Goal: Task Accomplishment & Management: Use online tool/utility

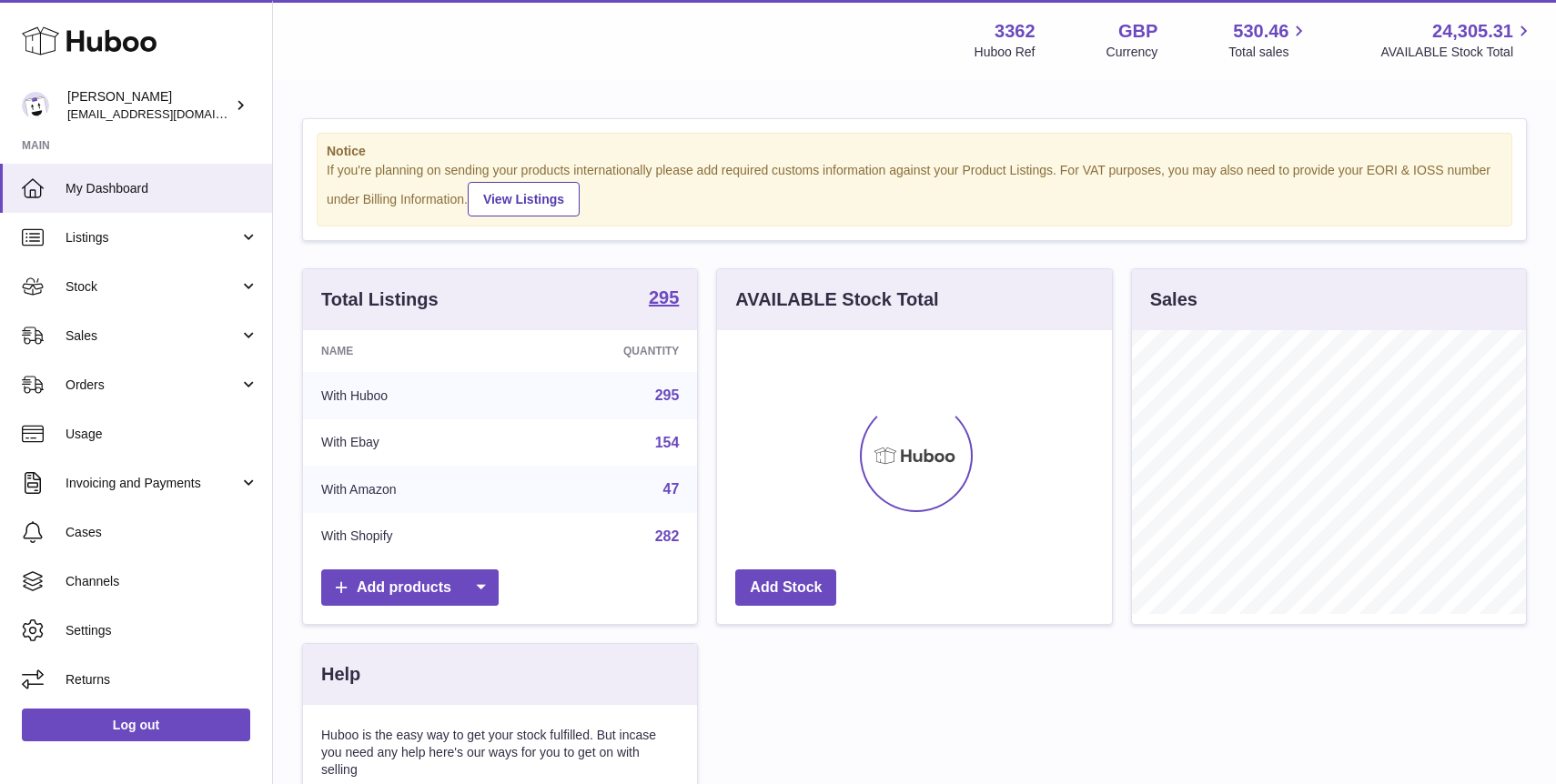
scroll to position [284, 394]
click at [171, 344] on span "Sales" at bounding box center [153, 336] width 173 height 17
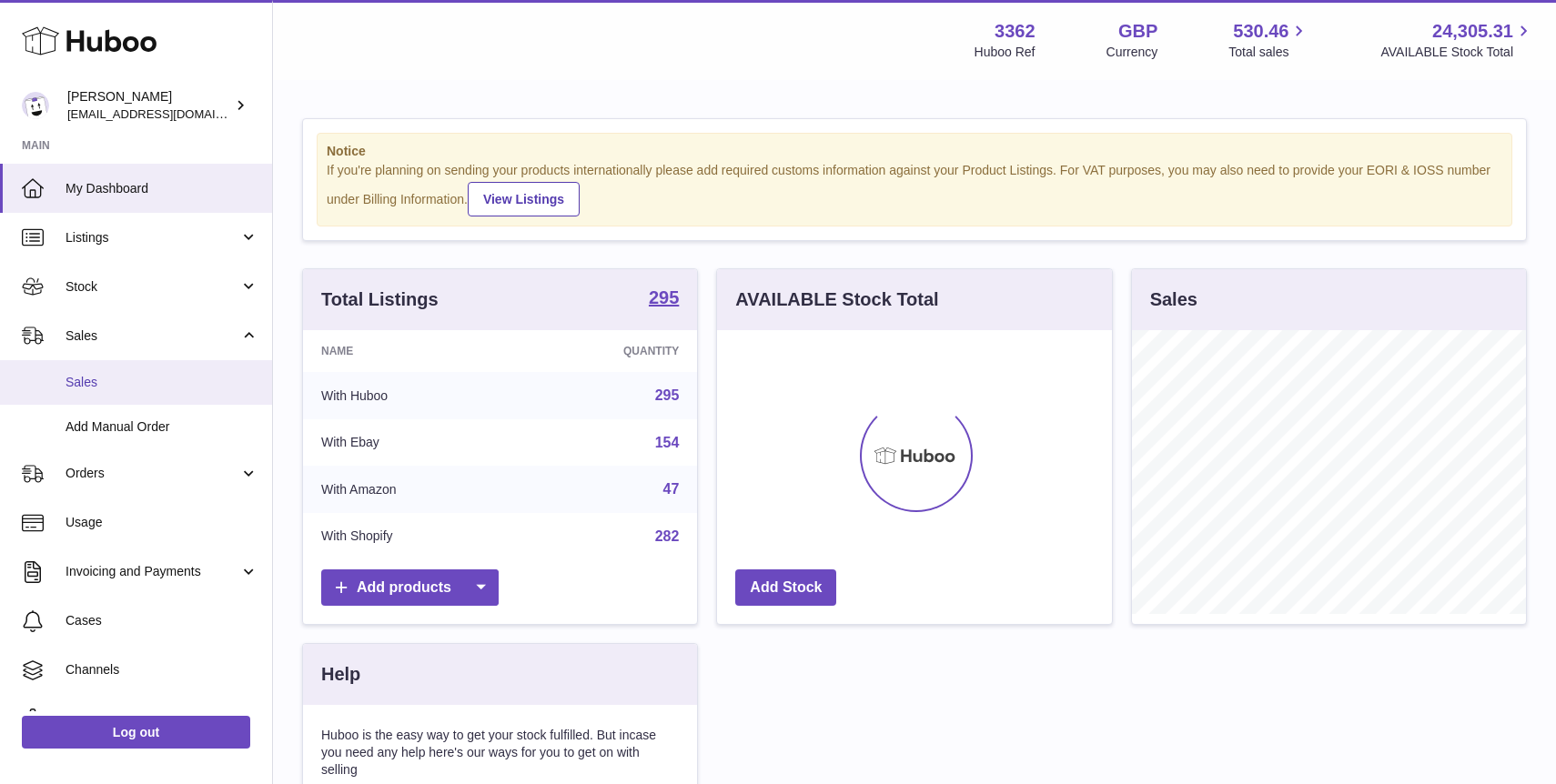
click at [174, 387] on span "Sales" at bounding box center [161, 382] width 192 height 17
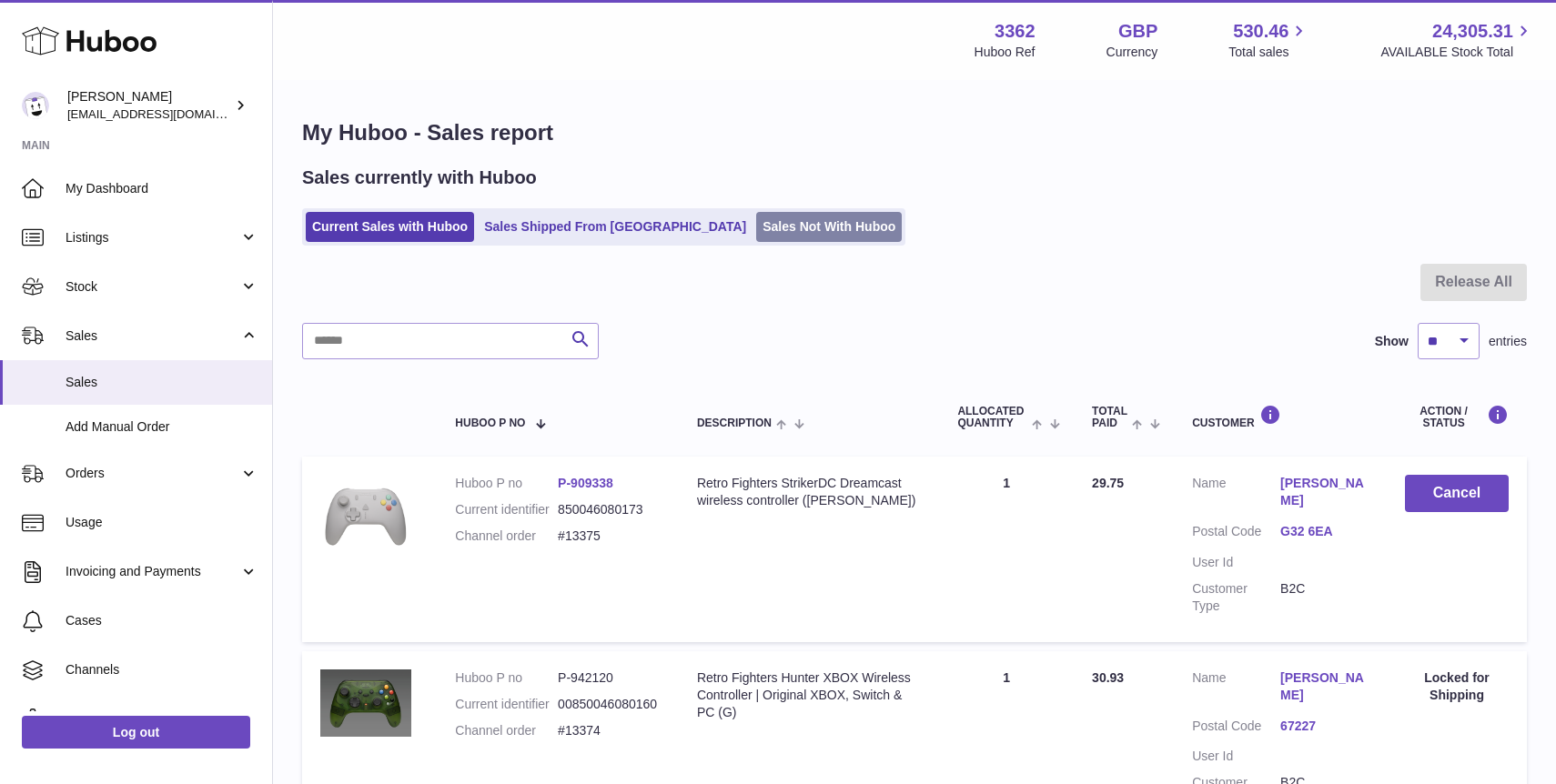
click at [756, 220] on link "Sales Not With Huboo" at bounding box center [828, 227] width 146 height 30
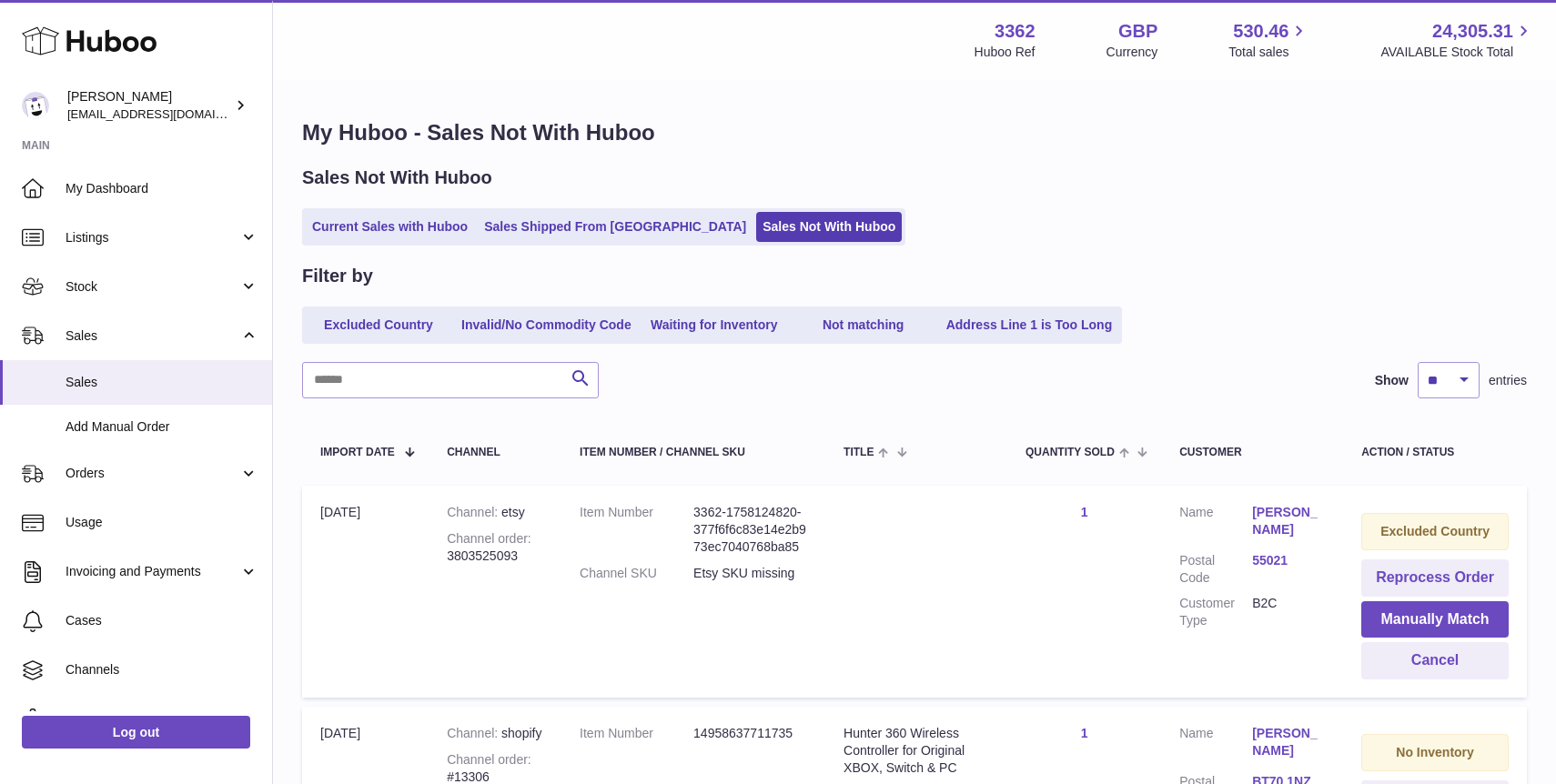
click at [352, 244] on ul "Current Sales with Huboo Sales Shipped From Huboo Sales Not With Huboo" at bounding box center [603, 226] width 603 height 37
click at [371, 228] on link "Current Sales with Huboo" at bounding box center [390, 227] width 168 height 30
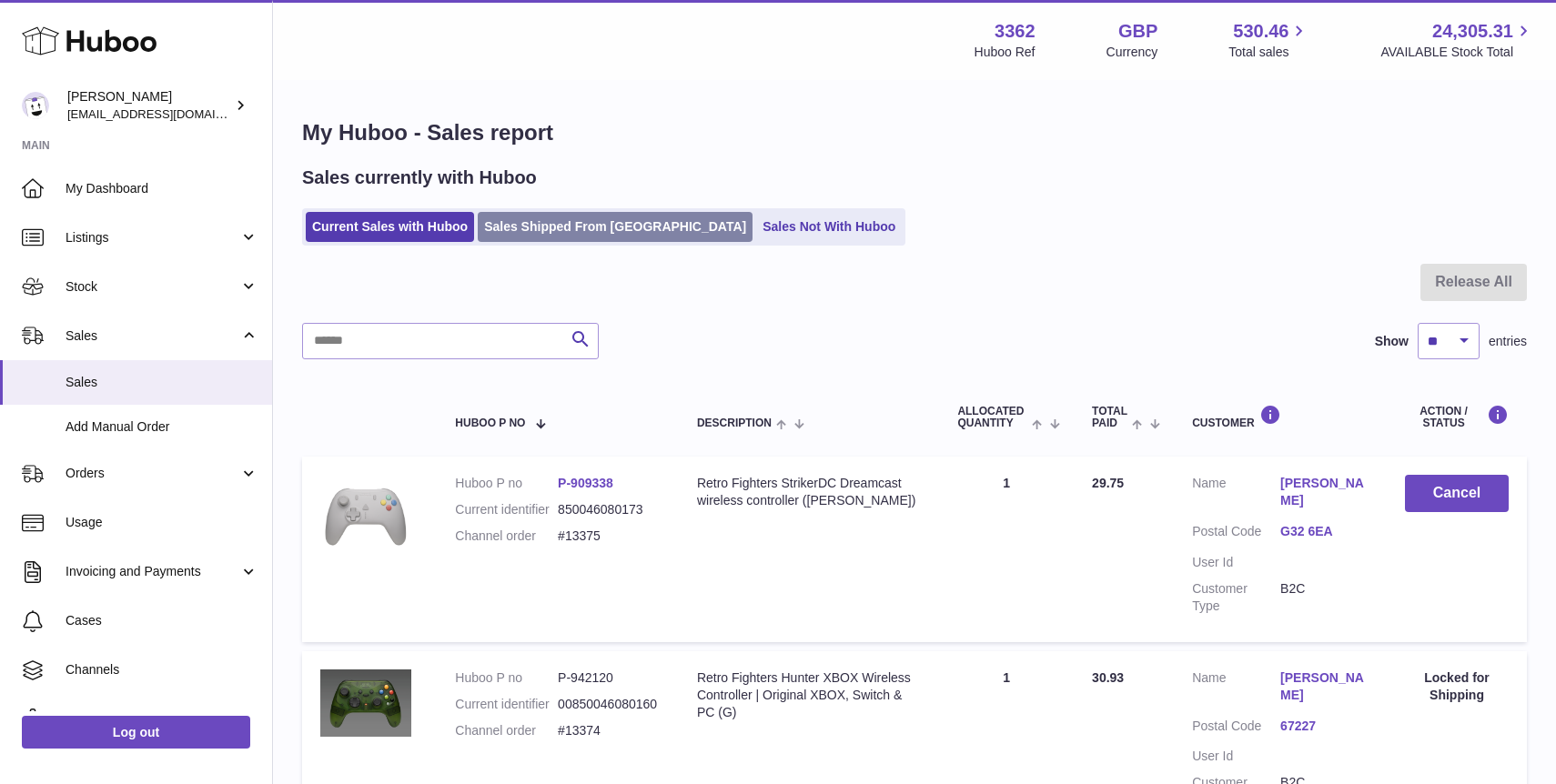
click at [532, 230] on link "Sales Shipped From [GEOGRAPHIC_DATA]" at bounding box center [615, 227] width 275 height 30
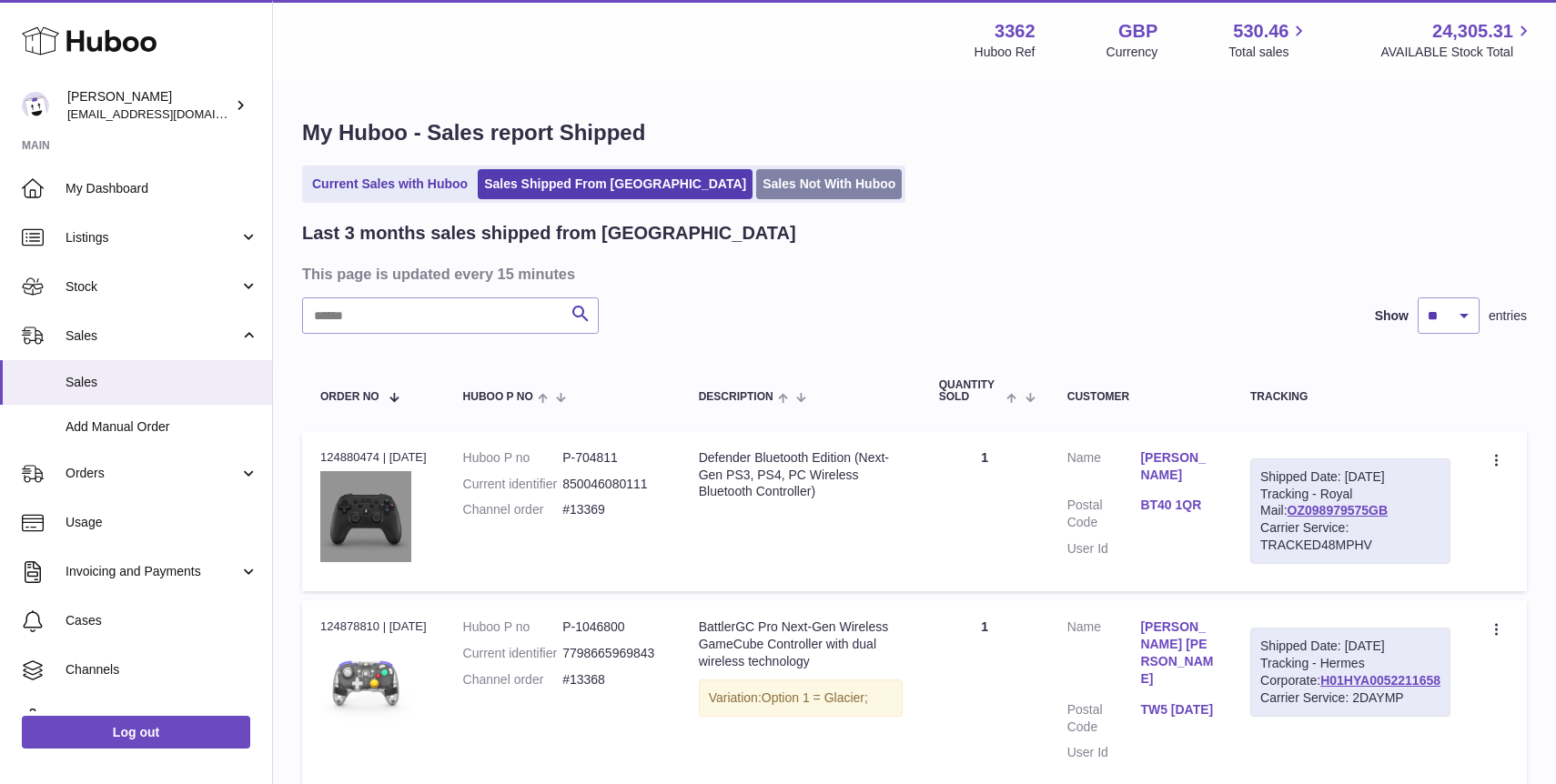
click at [756, 194] on link "Sales Not With Huboo" at bounding box center [828, 184] width 146 height 30
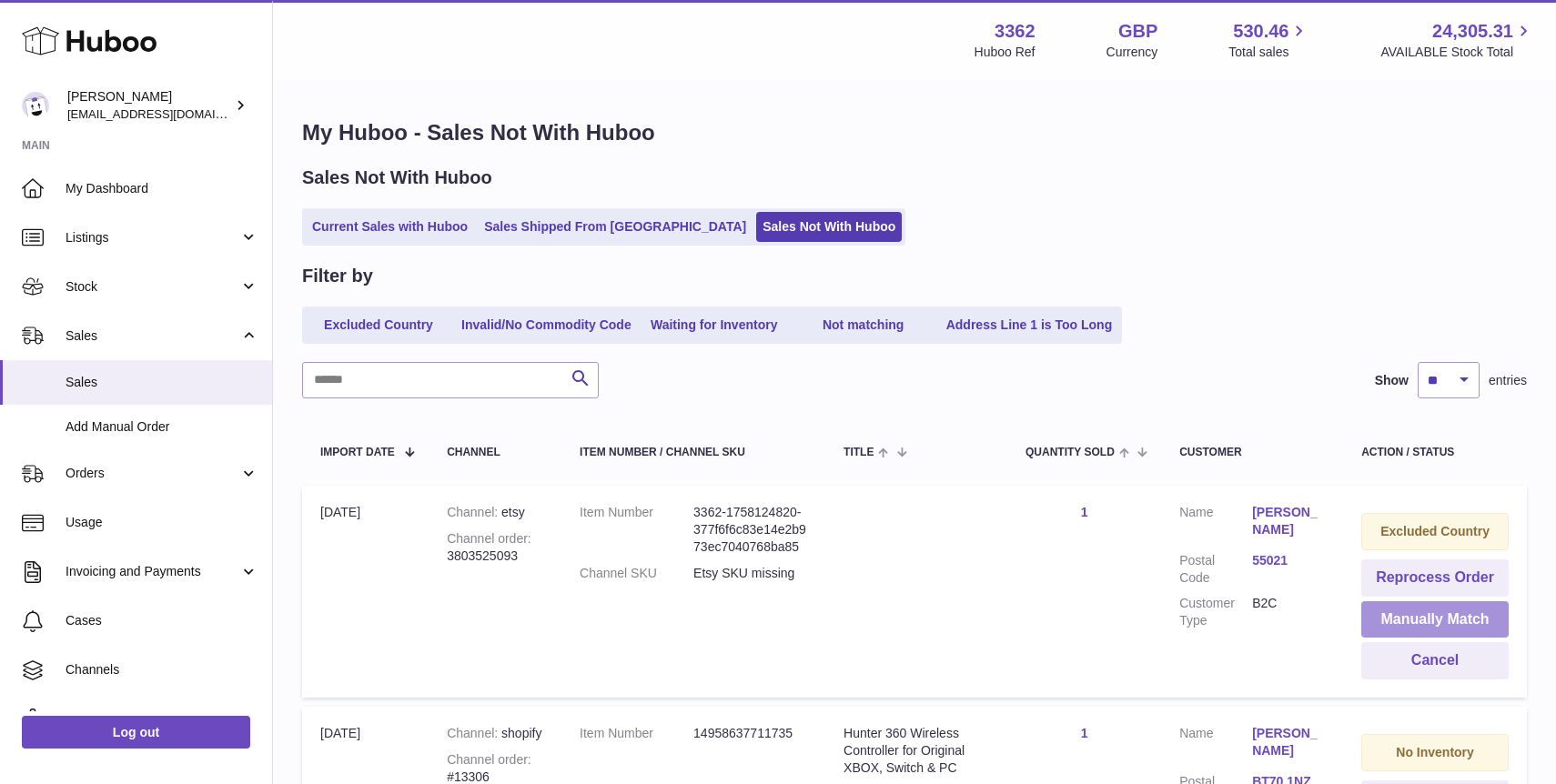
click at [1405, 623] on button "Manually Match" at bounding box center [1434, 619] width 148 height 37
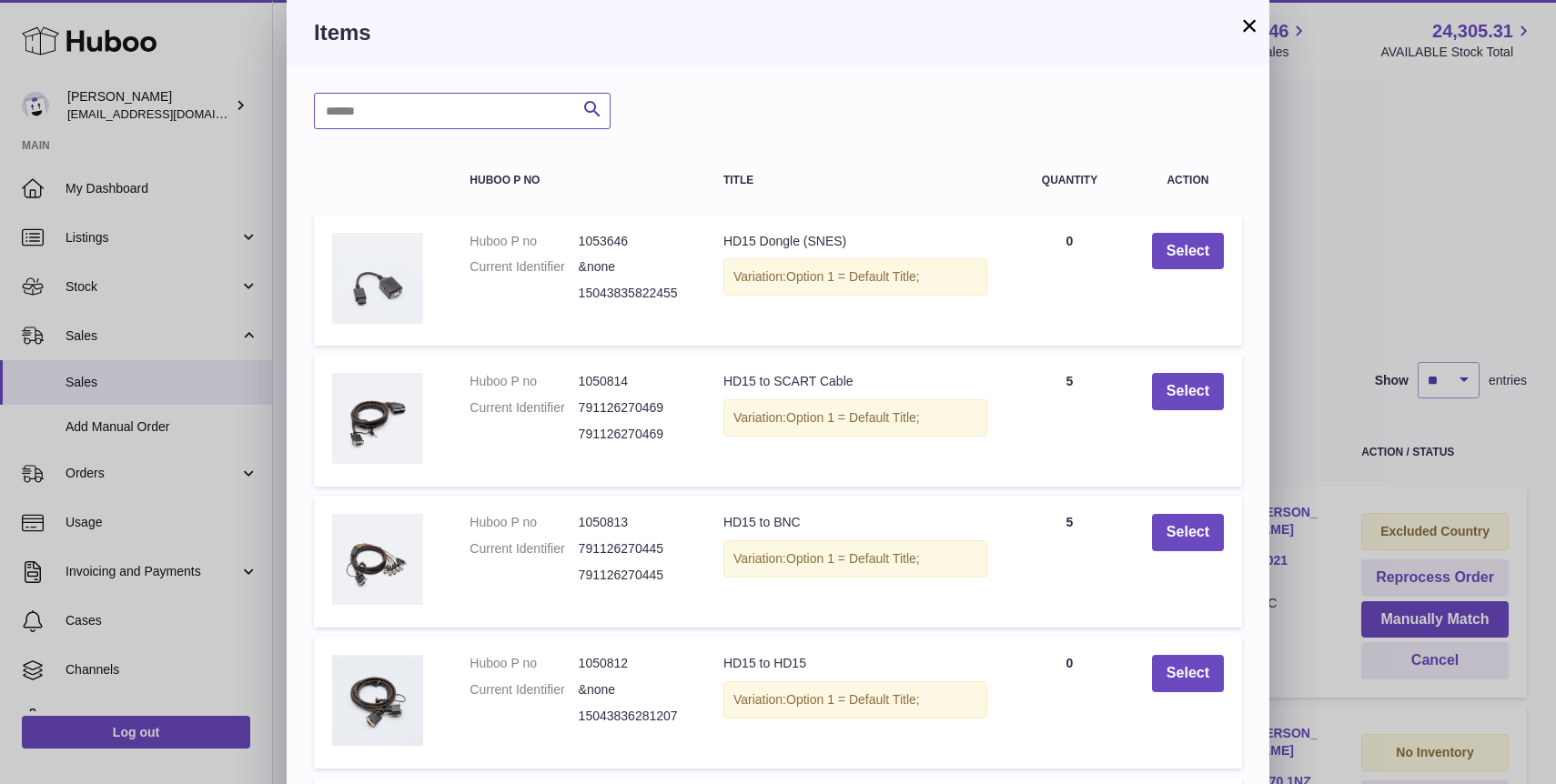
click at [461, 113] on input "text" at bounding box center [463, 111] width 297 height 37
type input "***"
click at [598, 104] on icon "submit" at bounding box center [592, 110] width 22 height 23
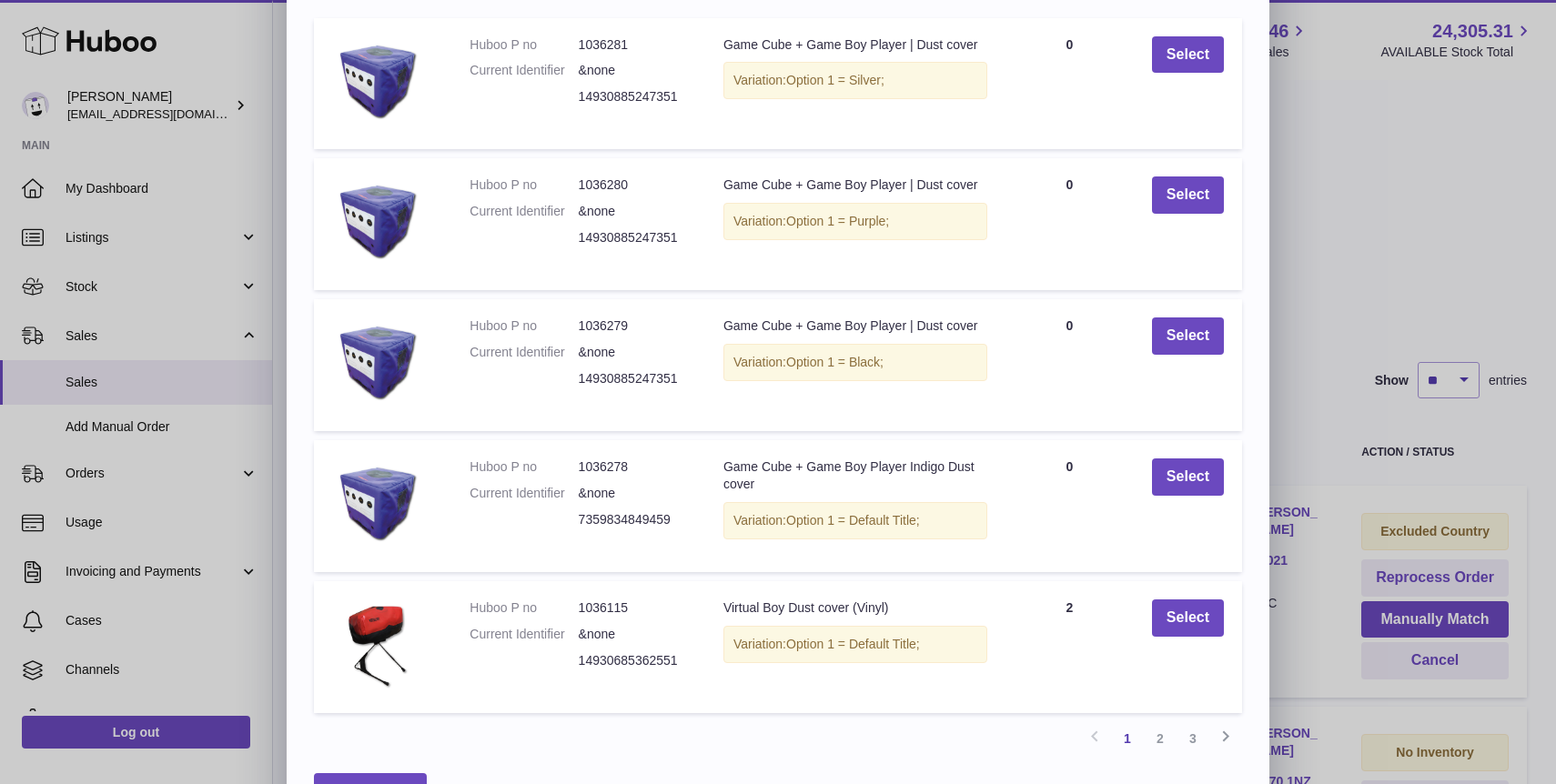
scroll to position [252, 0]
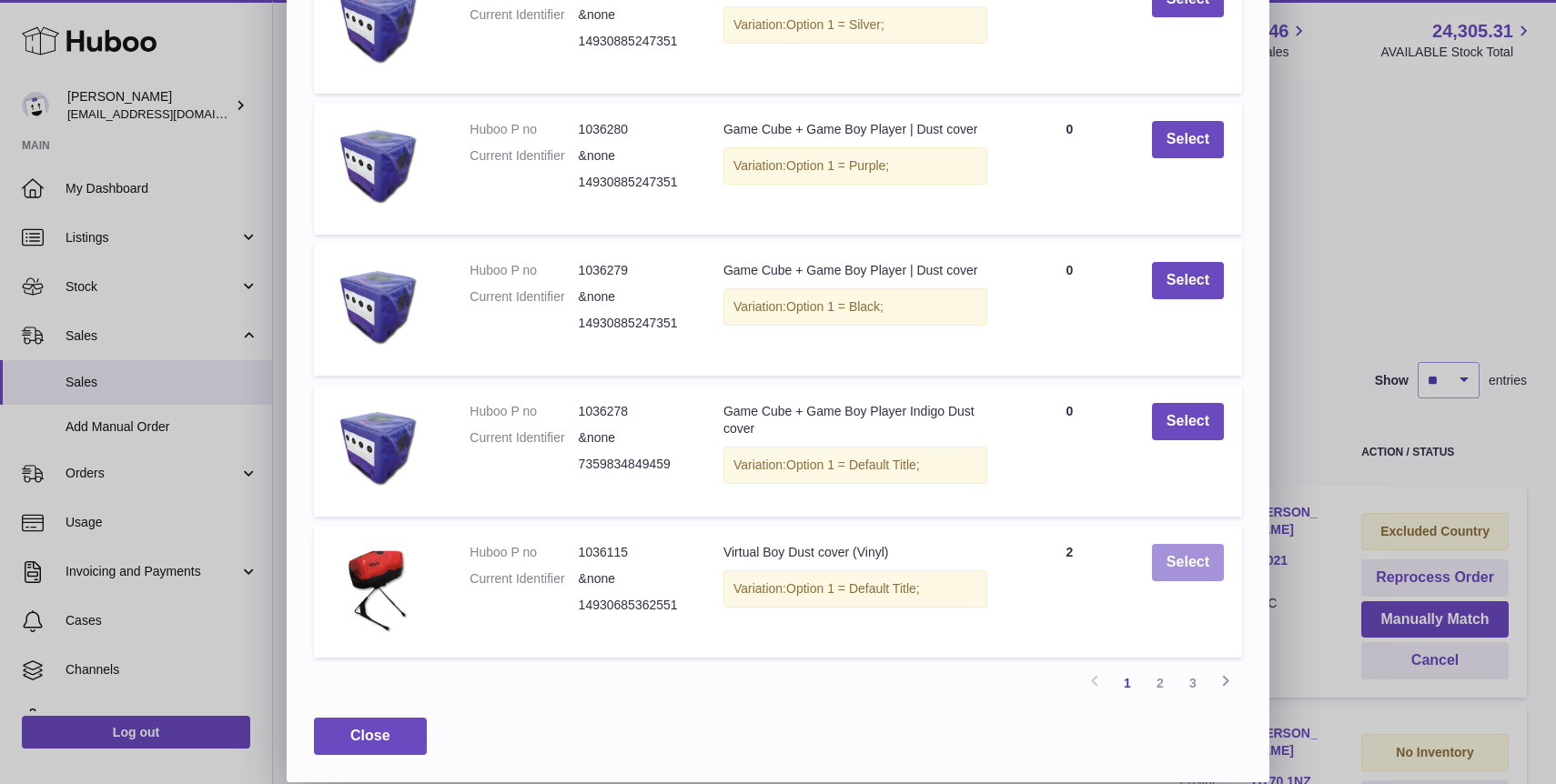
click at [1186, 567] on button "Select" at bounding box center [1187, 562] width 72 height 37
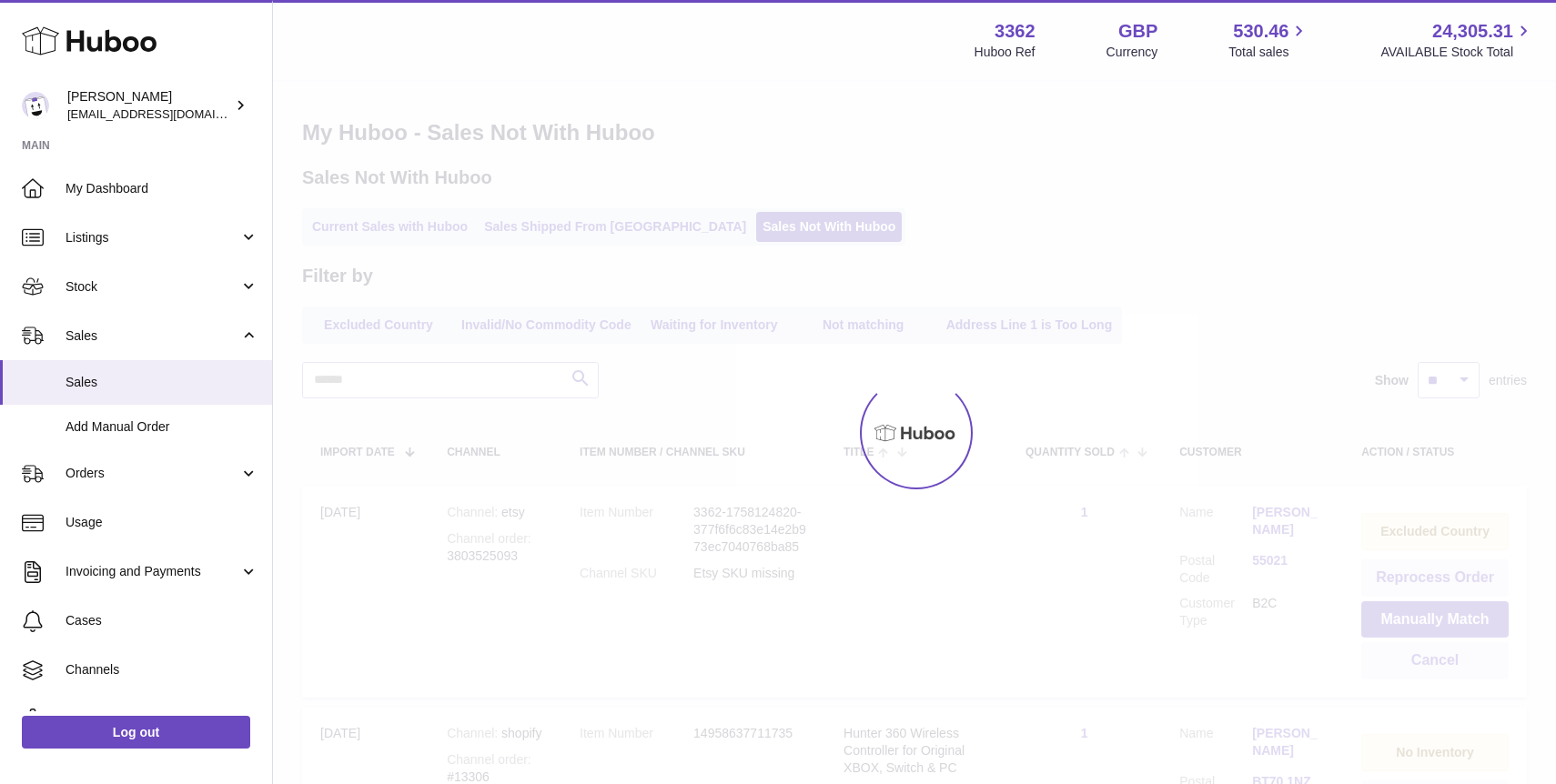
scroll to position [0, 0]
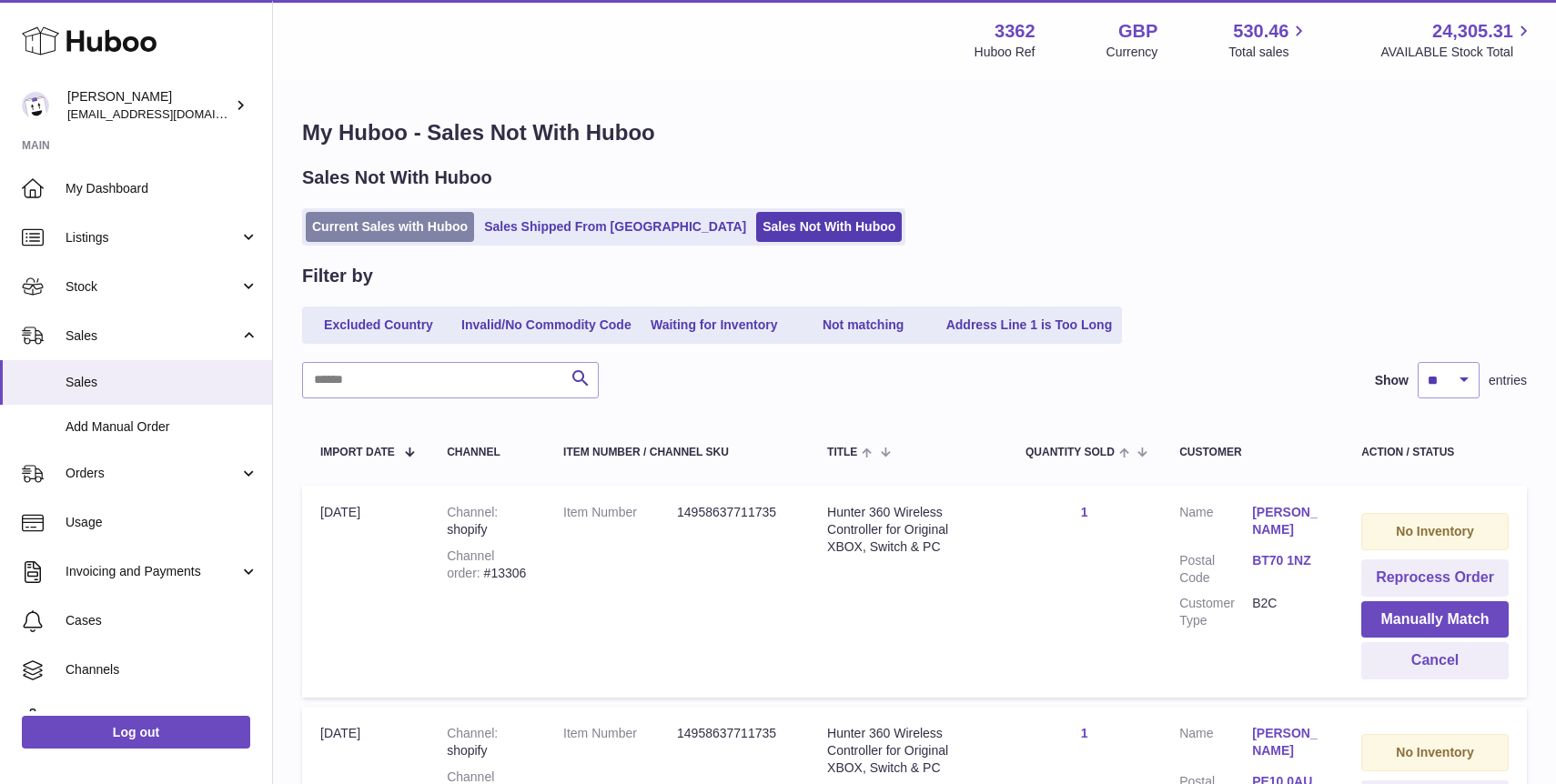
click at [360, 223] on link "Current Sales with Huboo" at bounding box center [390, 227] width 168 height 30
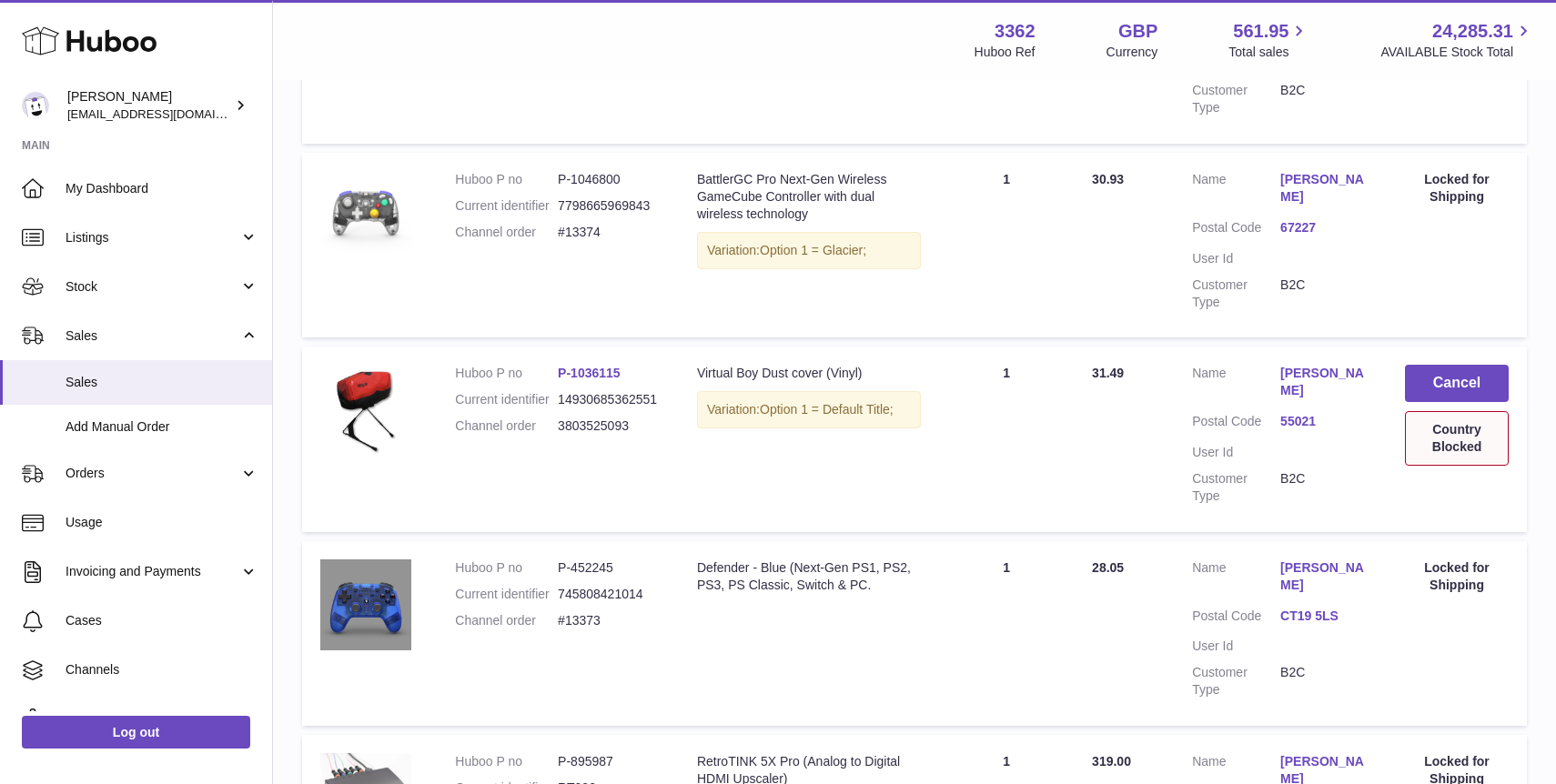
scroll to position [688, 0]
